Goal: Find specific page/section: Find specific page/section

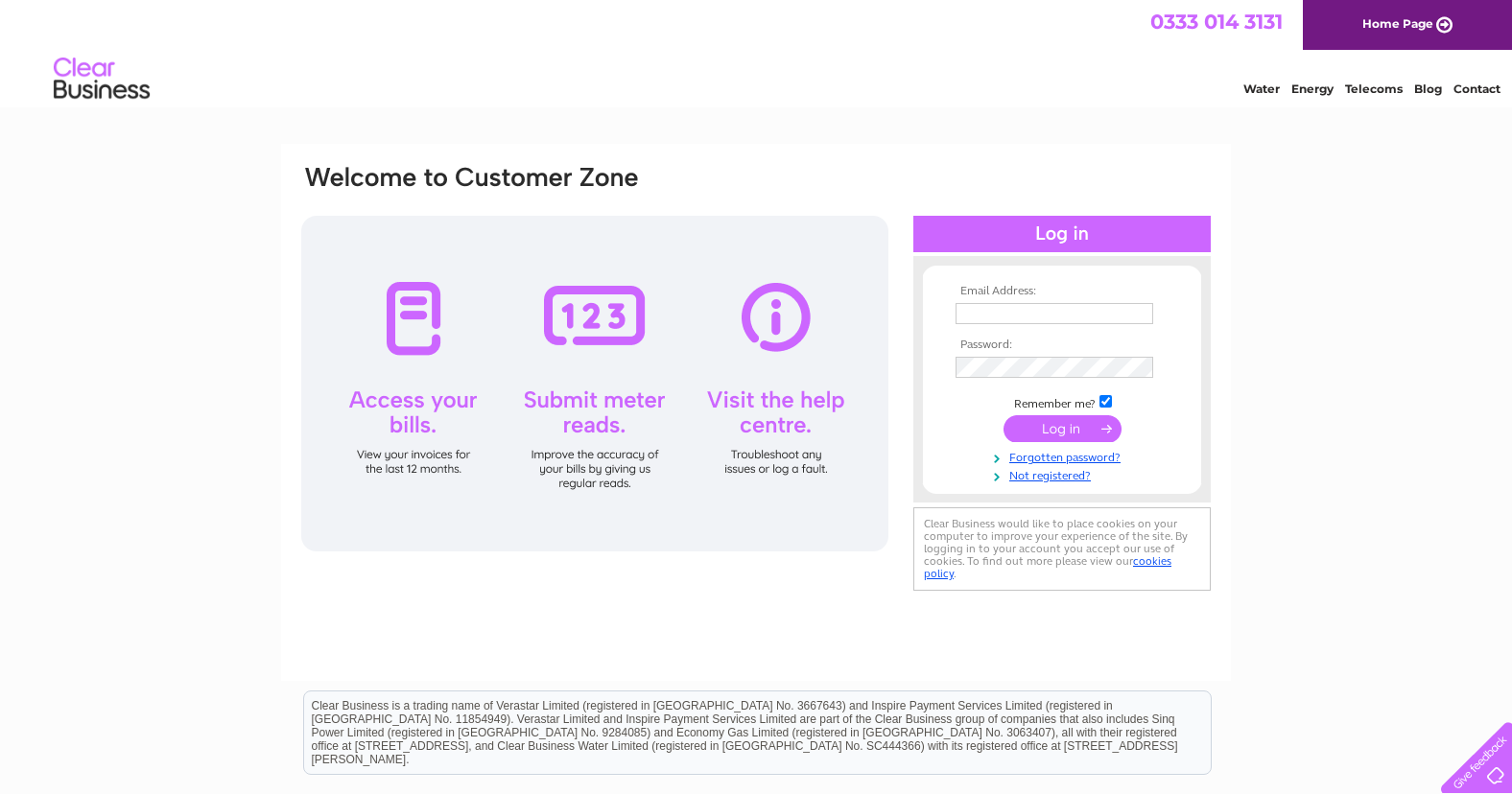
type input "finance@apexscotland.org.uk"
click at [1044, 435] on input "submit" at bounding box center [1063, 428] width 118 height 27
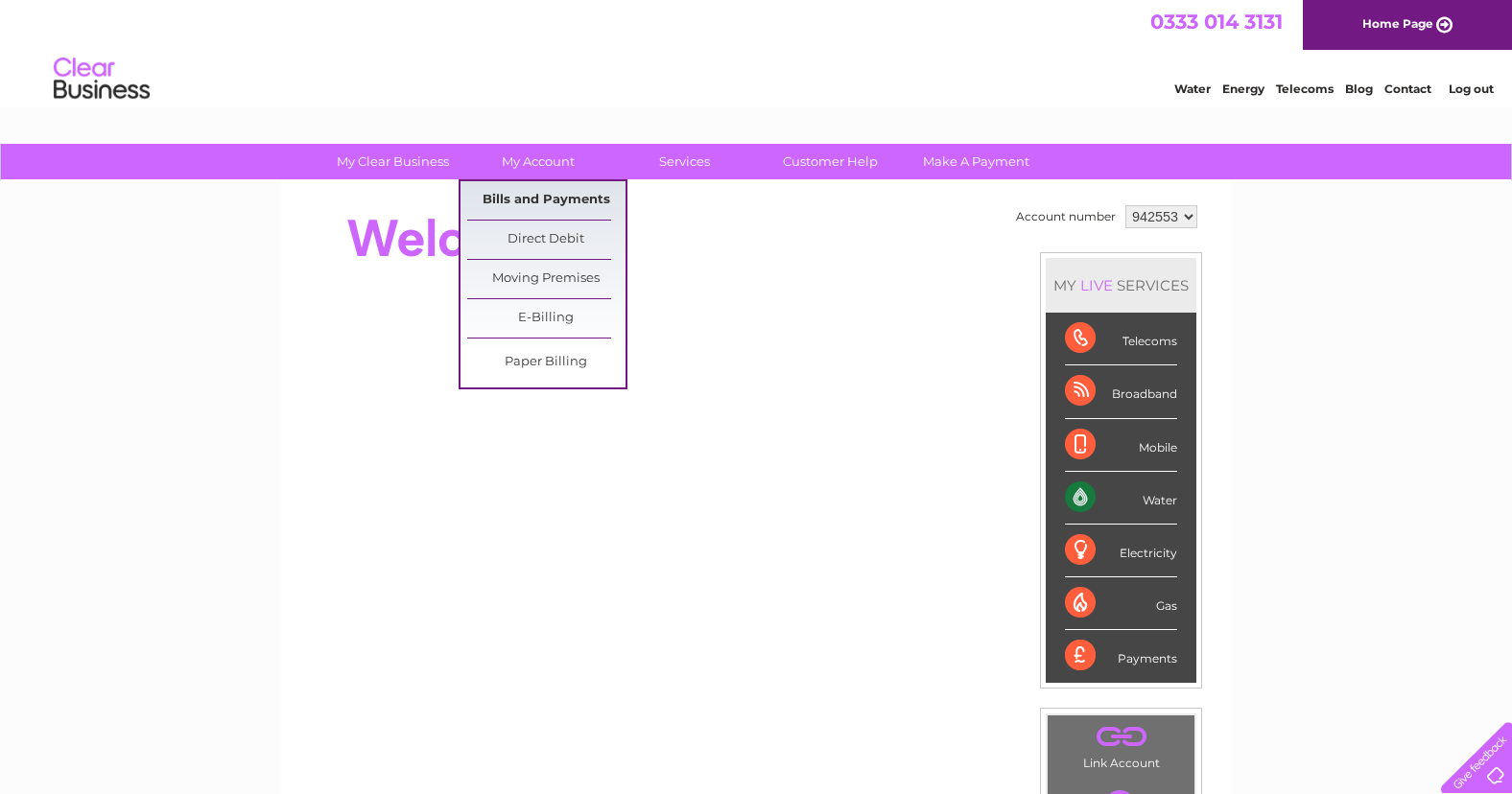
click at [542, 209] on link "Bills and Payments" at bounding box center [546, 200] width 158 height 38
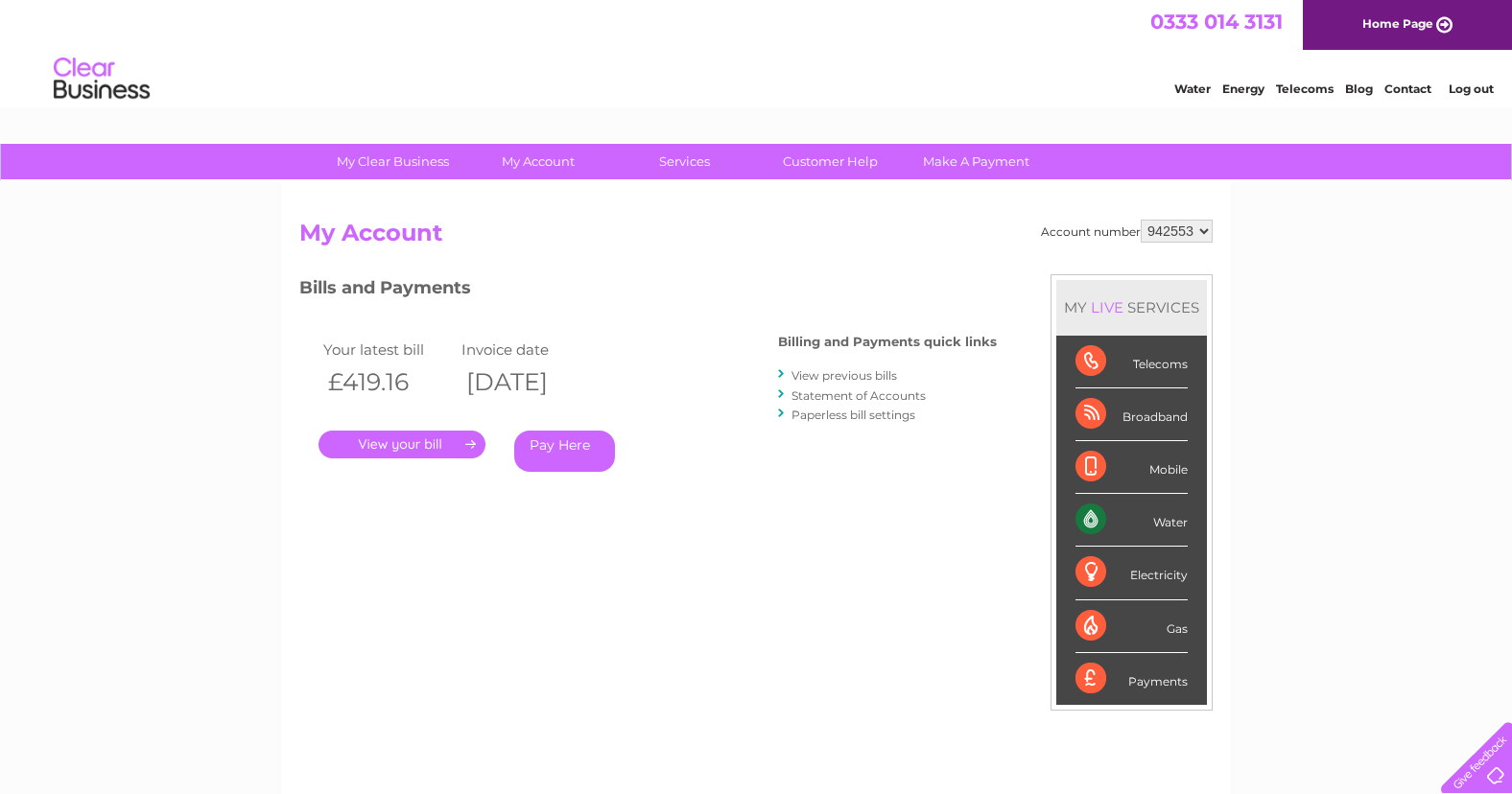
click at [417, 448] on link "." at bounding box center [403, 445] width 167 height 28
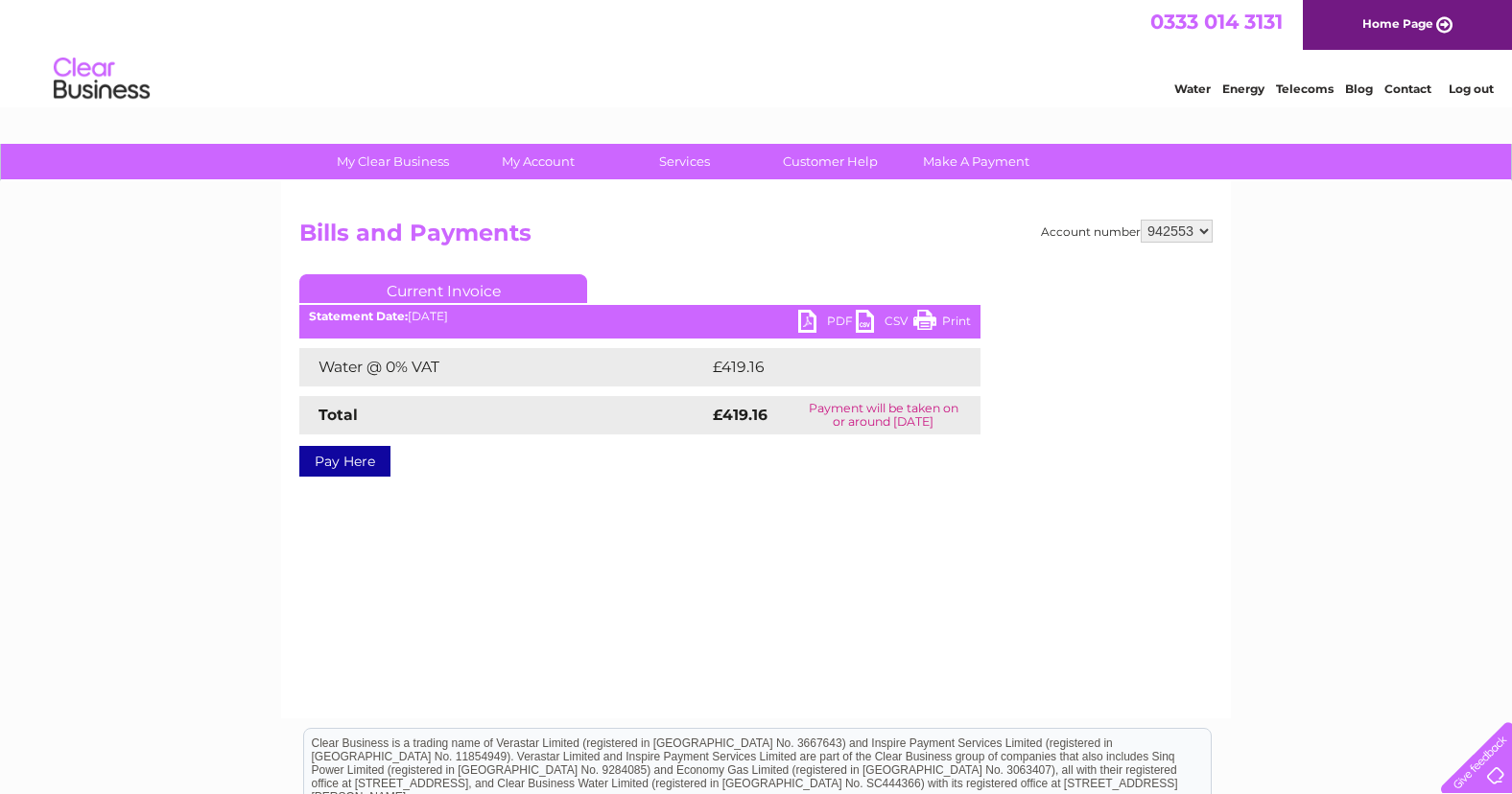
click at [830, 322] on link "PDF" at bounding box center [827, 324] width 57 height 28
